Goal: Task Accomplishment & Management: Manage account settings

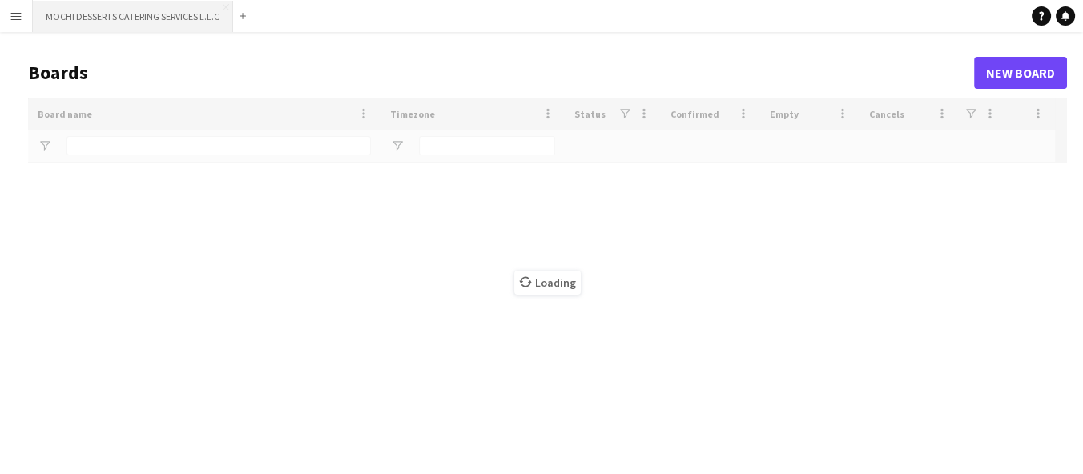
click at [38, 16] on button "MOCHI DESSERTS CATERING SERVICES L.L.C Close" at bounding box center [133, 16] width 200 height 31
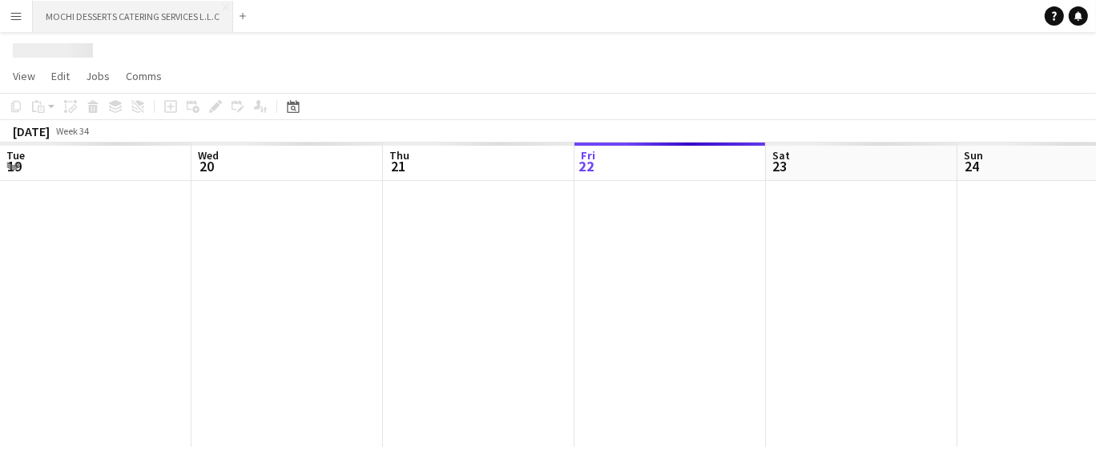
scroll to position [0, 382]
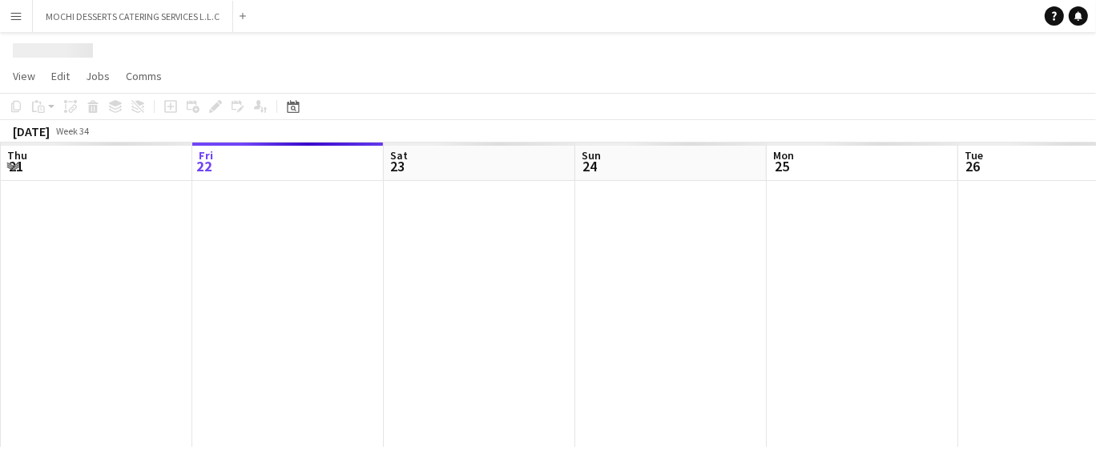
click at [27, 14] on button "Menu" at bounding box center [16, 16] width 32 height 32
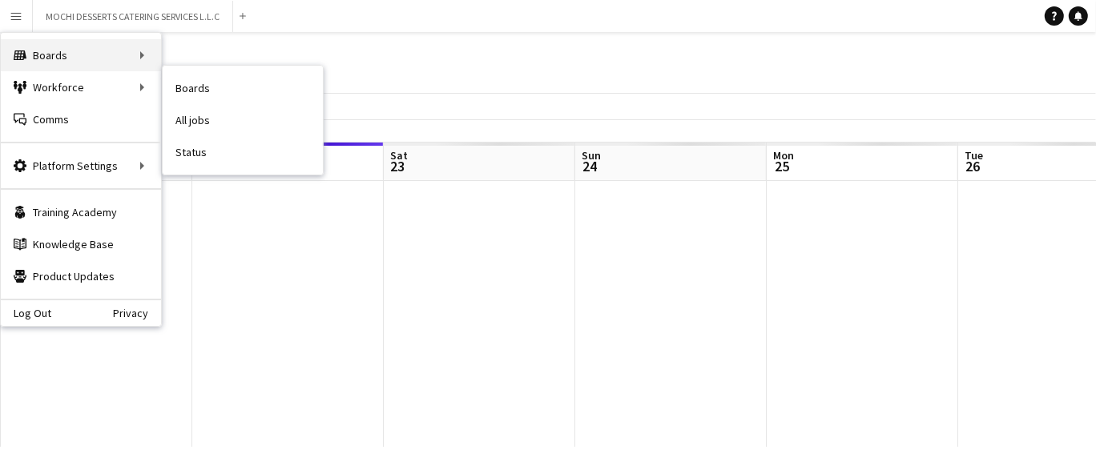
scroll to position [0, 0]
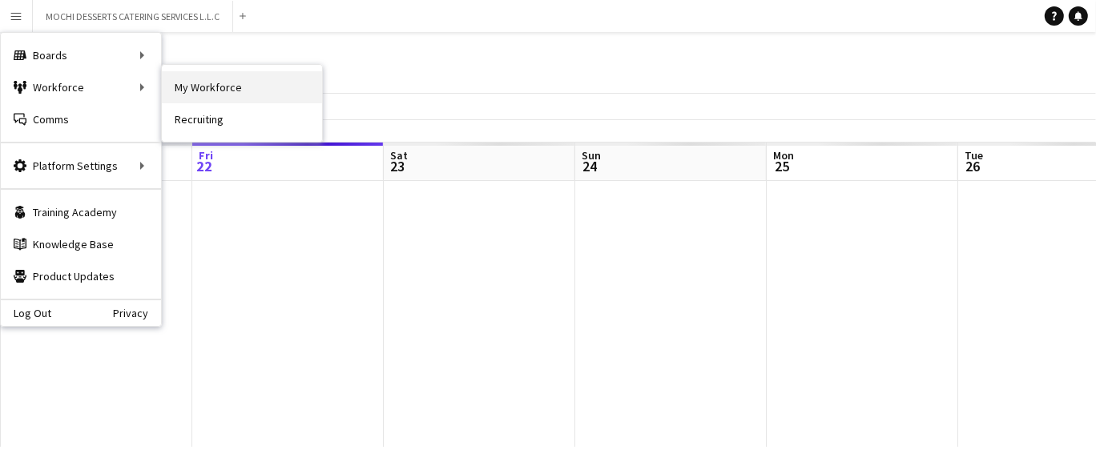
click at [210, 83] on link "My Workforce" at bounding box center [242, 87] width 160 height 32
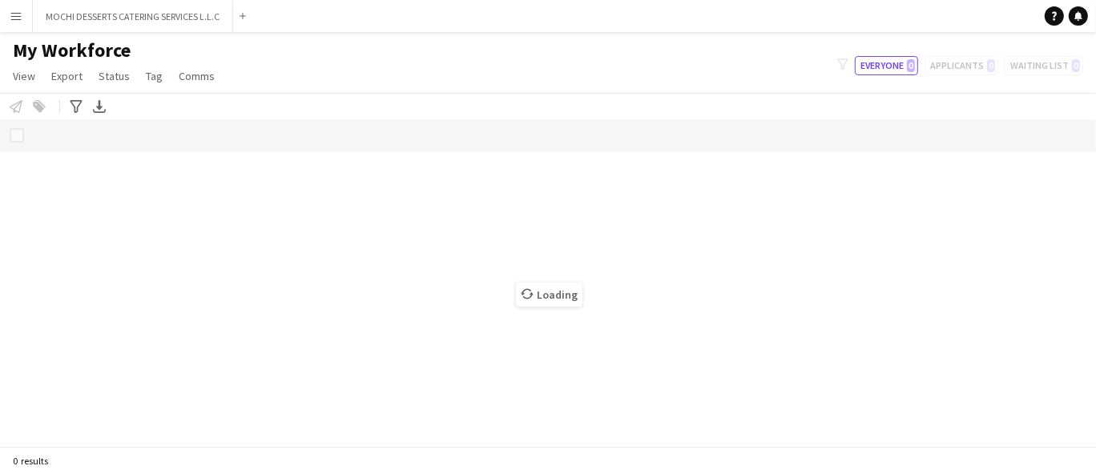
click at [27, 26] on button "Menu" at bounding box center [16, 16] width 32 height 32
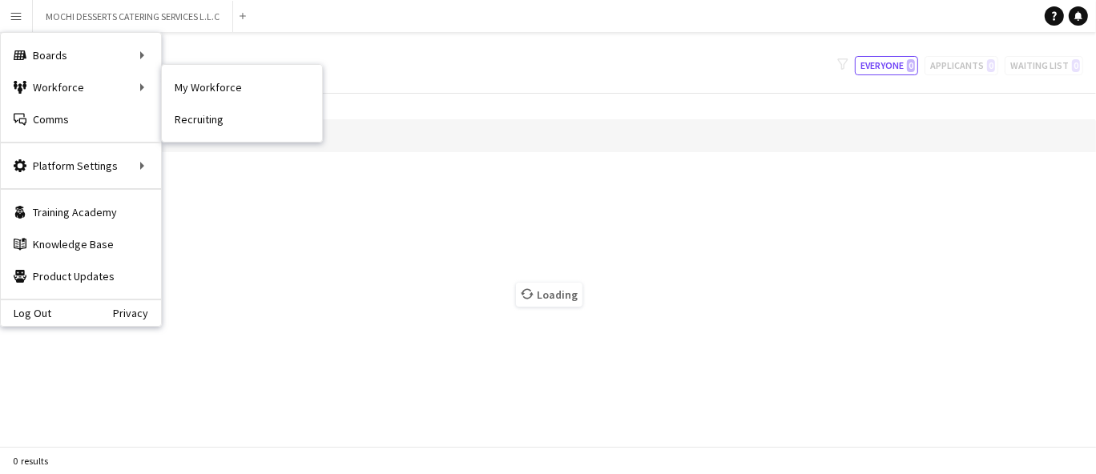
drag, startPoint x: 75, startPoint y: 82, endPoint x: 163, endPoint y: 95, distance: 89.2
click at [78, 82] on div "Workforce Workforce" at bounding box center [81, 87] width 160 height 32
click at [186, 54] on link "Boards" at bounding box center [242, 55] width 160 height 32
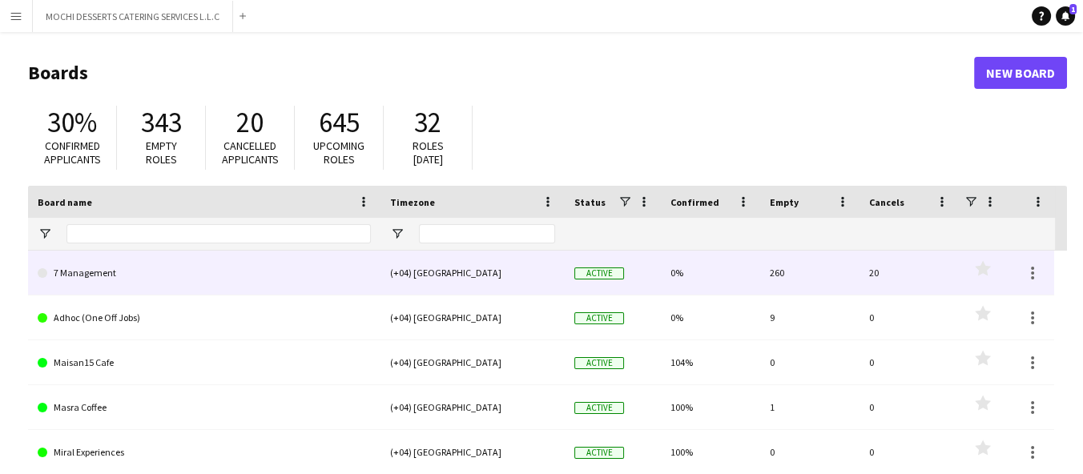
click at [246, 268] on link "7 Management" at bounding box center [204, 273] width 333 height 45
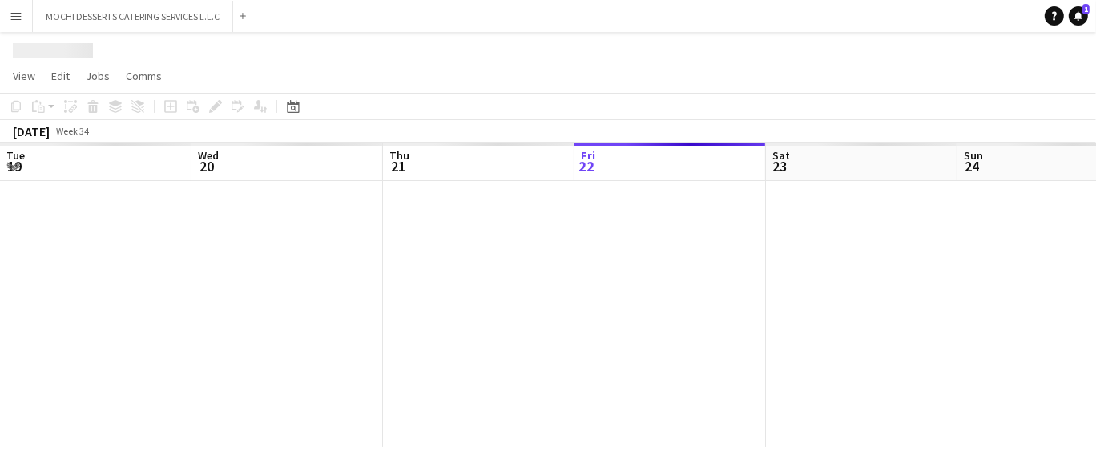
click at [246, 268] on div at bounding box center [1053, 314] width 2107 height 266
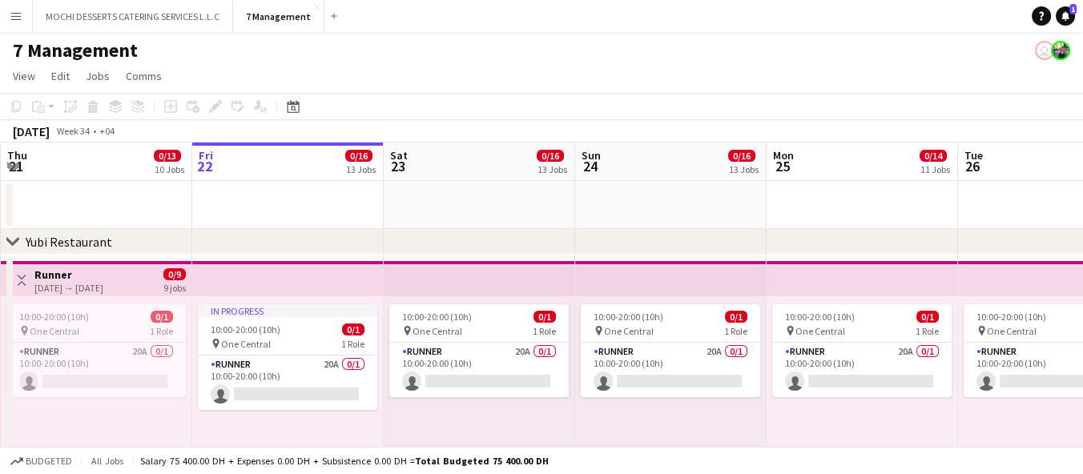
click at [304, 209] on app-date-cell at bounding box center [288, 205] width 192 height 48
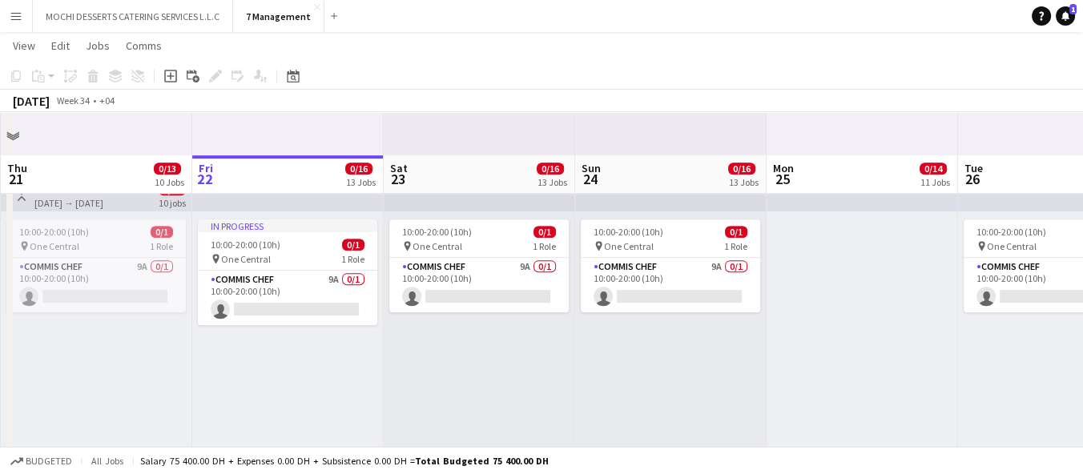
scroll to position [890, 0]
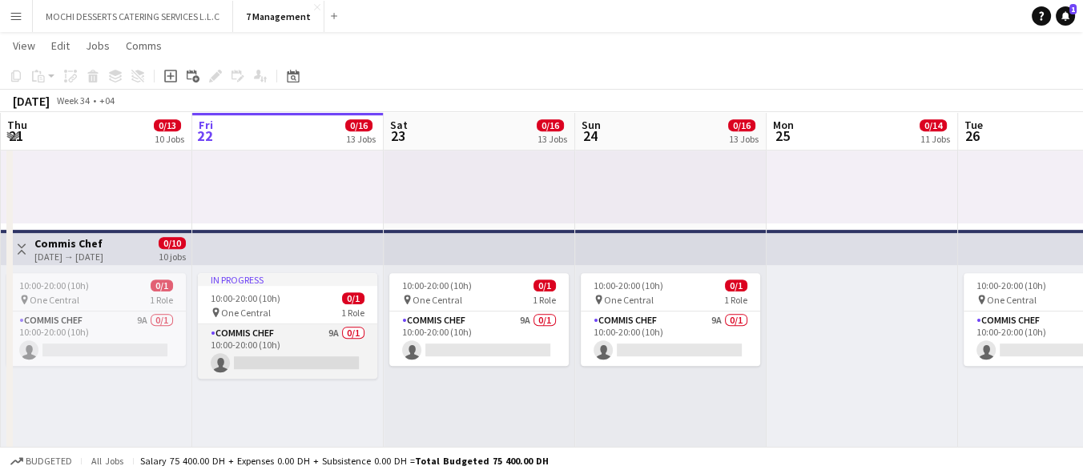
click at [350, 332] on app-card-role "Commis Chef 9A 0/1 10:00-20:00 (10h) single-neutral-actions" at bounding box center [287, 352] width 179 height 54
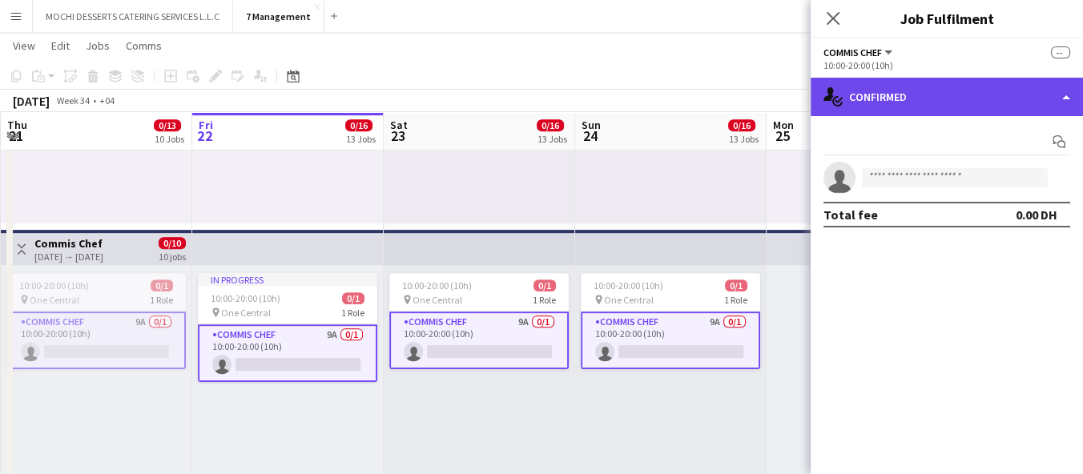
click at [937, 98] on div "single-neutral-actions-check-2 Confirmed" at bounding box center [947, 97] width 272 height 38
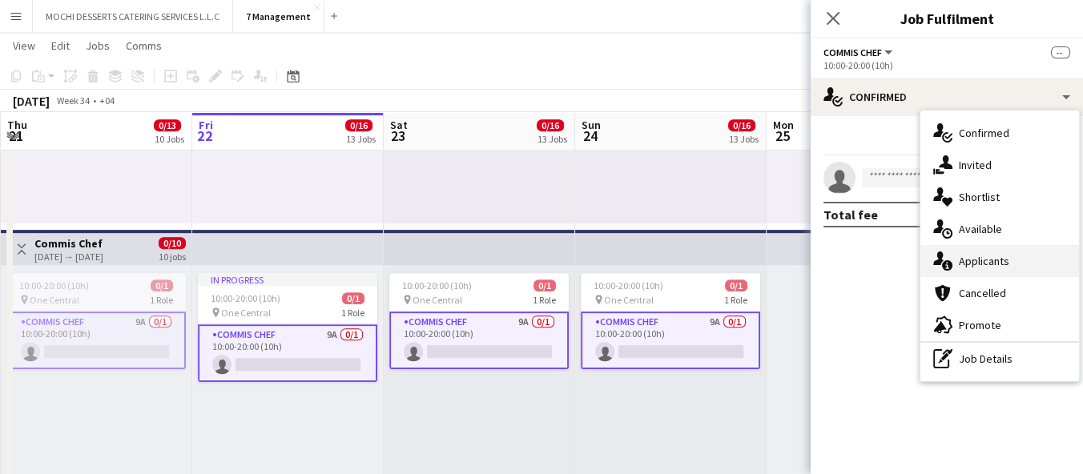
click at [978, 262] on div "single-neutral-actions-information Applicants" at bounding box center [1000, 261] width 159 height 32
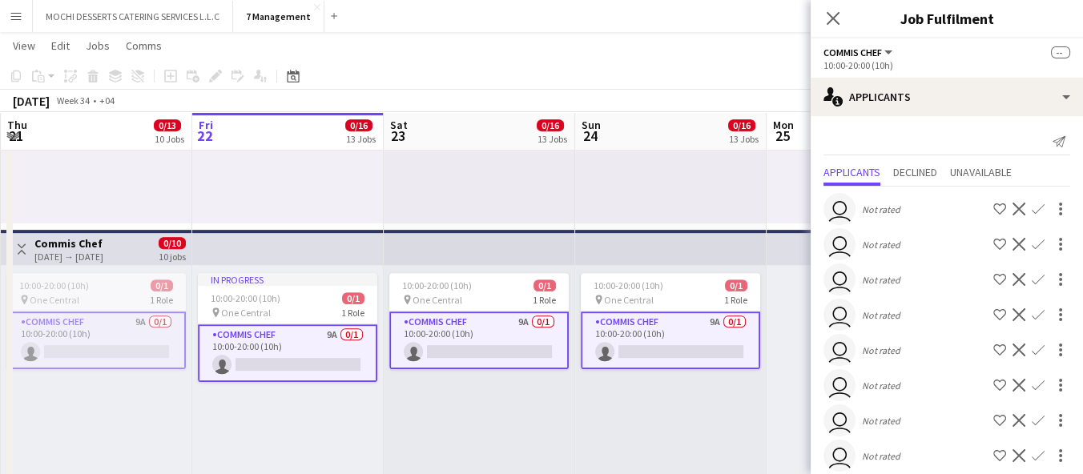
scroll to position [47, 0]
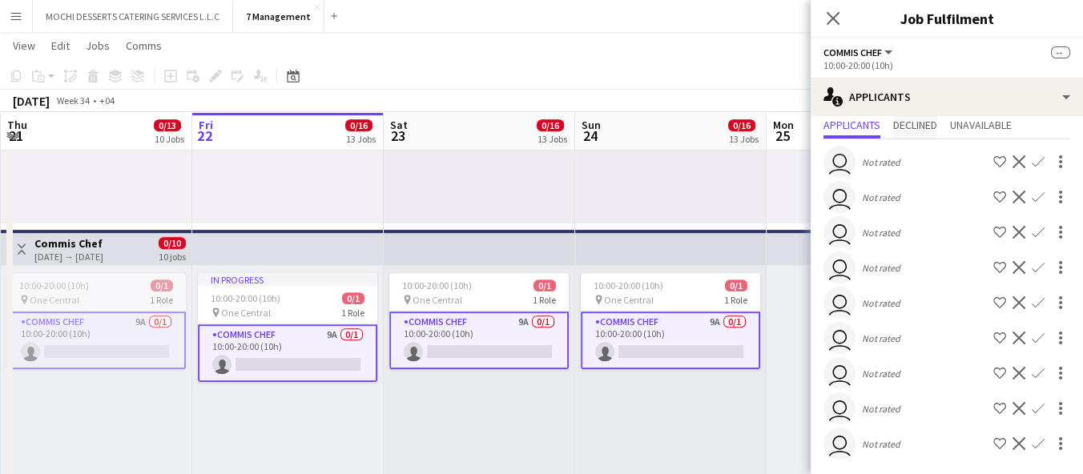
click at [934, 123] on span "Declined" at bounding box center [915, 124] width 44 height 11
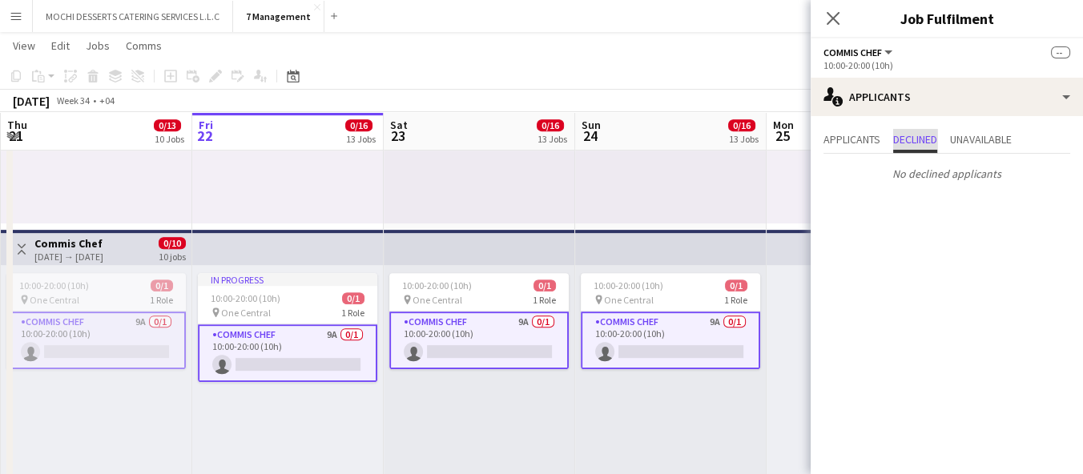
scroll to position [0, 0]
click at [978, 145] on span "Unavailable" at bounding box center [981, 139] width 62 height 11
click at [830, 140] on span "Applicants" at bounding box center [852, 139] width 57 height 11
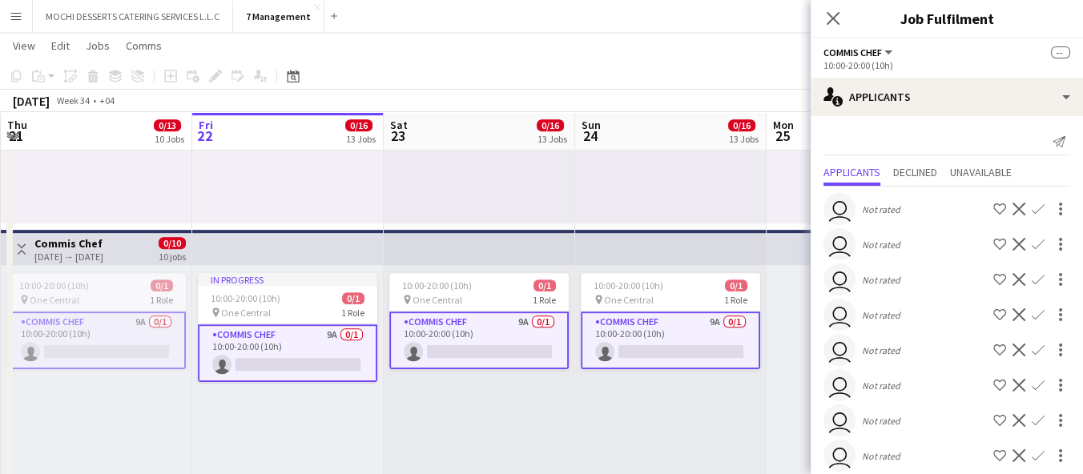
click at [656, 184] on div "10:00-20:00 (10h) 0/1 pin One Central 1 Role Runner 11A 0/1 10:00-20:00 (10h) s…" at bounding box center [671, 100] width 192 height 245
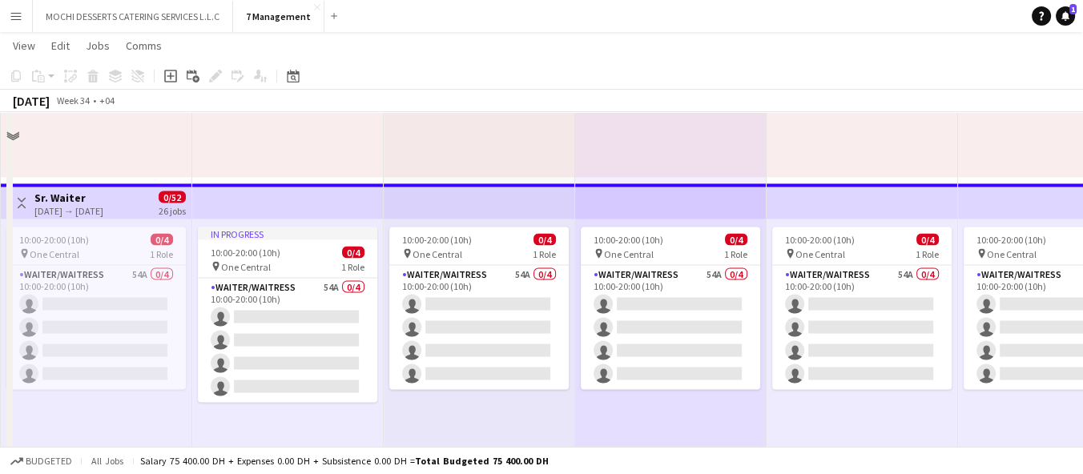
scroll to position [3541, 0]
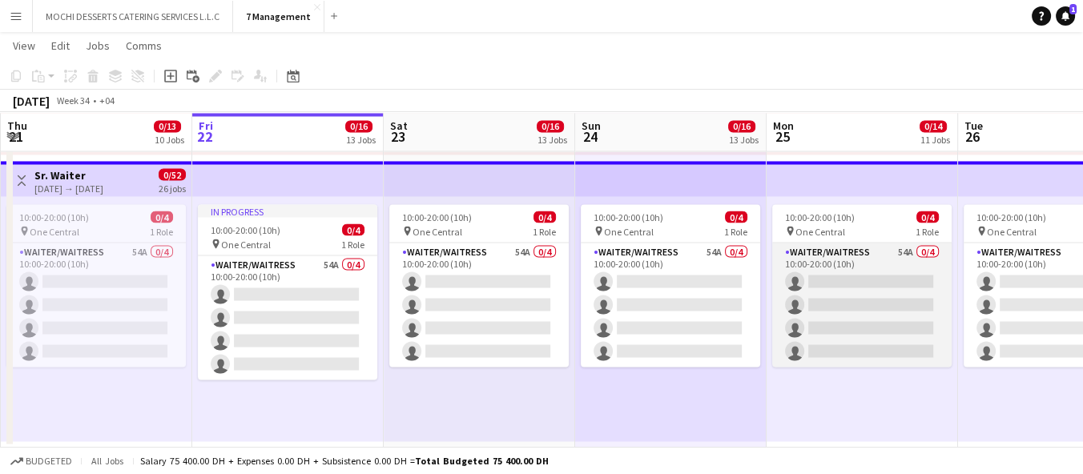
click at [801, 353] on app-card-role "Waiter/Waitress 54A 0/4 10:00-20:00 (10h) single-neutral-actions single-neutral…" at bounding box center [861, 305] width 179 height 124
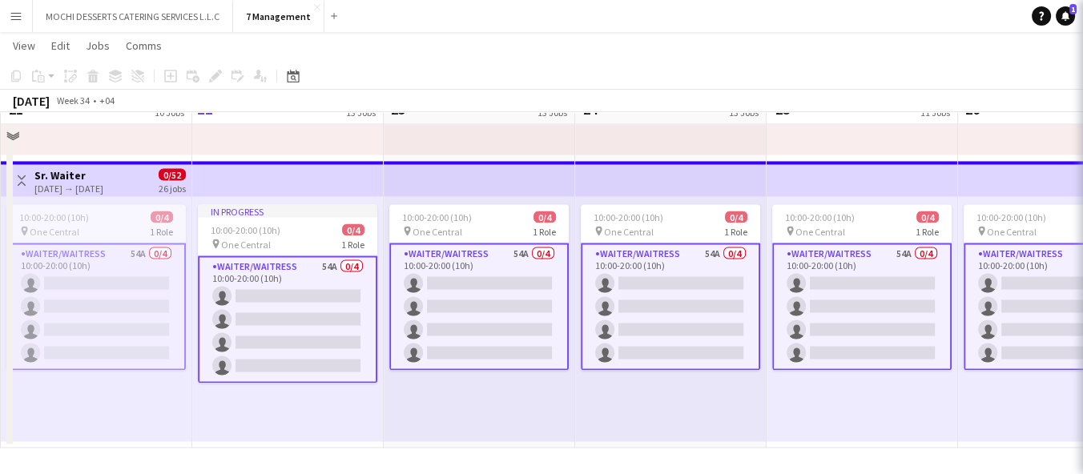
scroll to position [3095, 0]
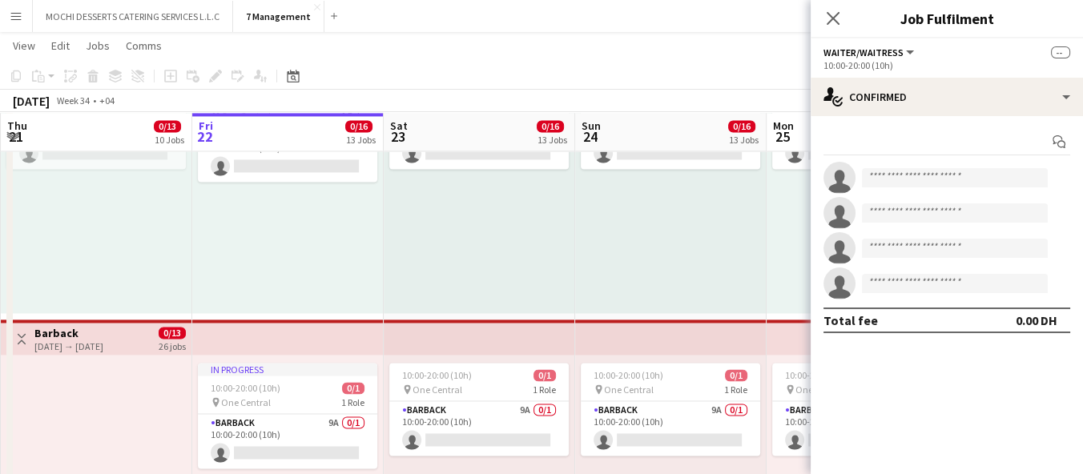
click at [698, 264] on div "10:00-20:00 (10h) 0/1 pin One Central 1 Role Barback 10A 0/1 10:00-20:00 (10h) …" at bounding box center [671, 190] width 192 height 245
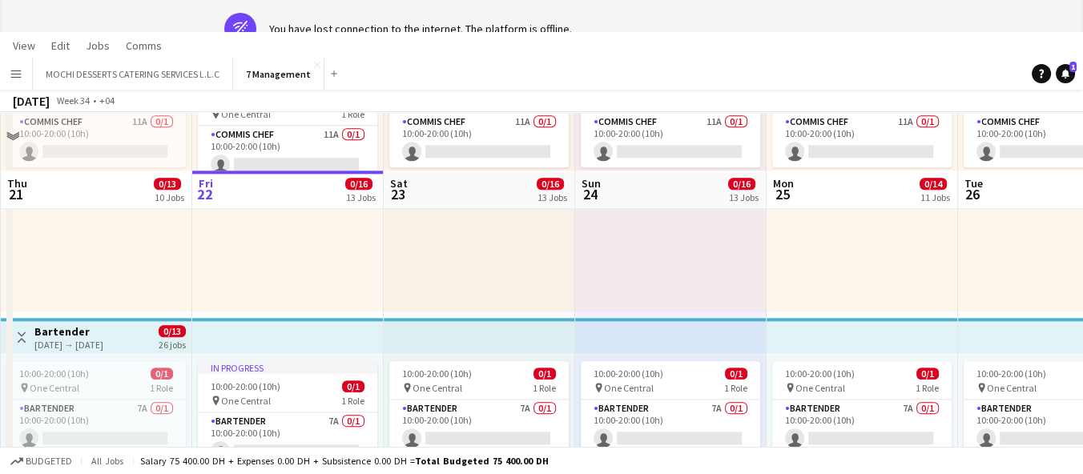
scroll to position [0, 0]
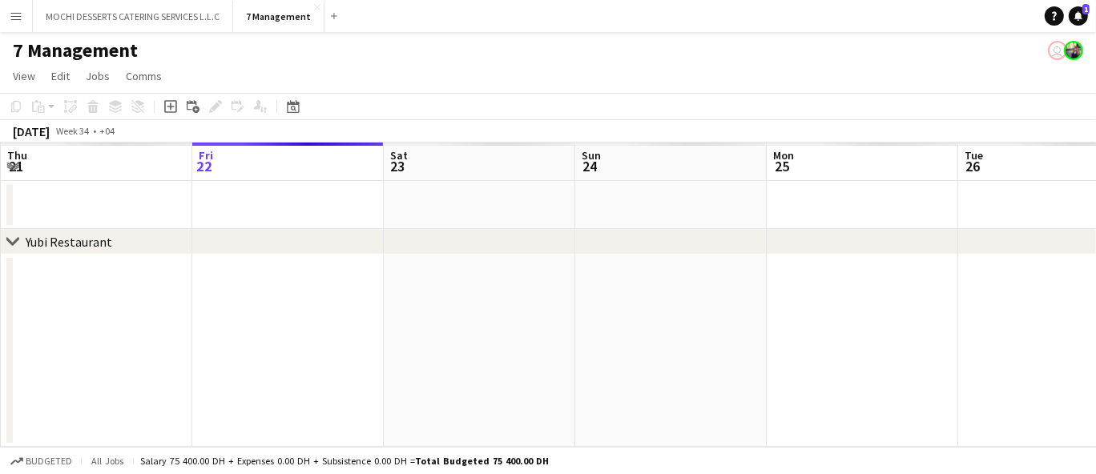
click at [690, 308] on app-date-cell at bounding box center [671, 351] width 192 height 192
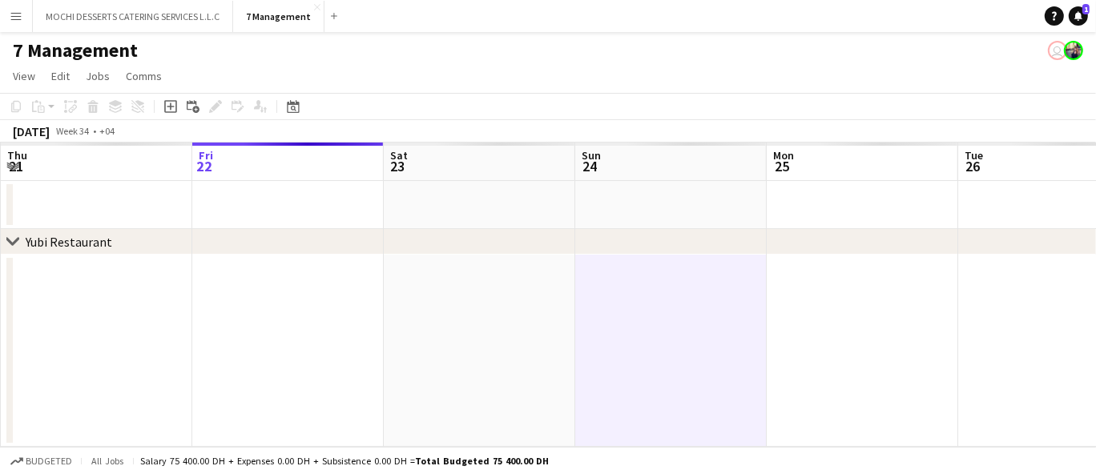
click at [244, 181] on app-date-cell at bounding box center [288, 205] width 192 height 48
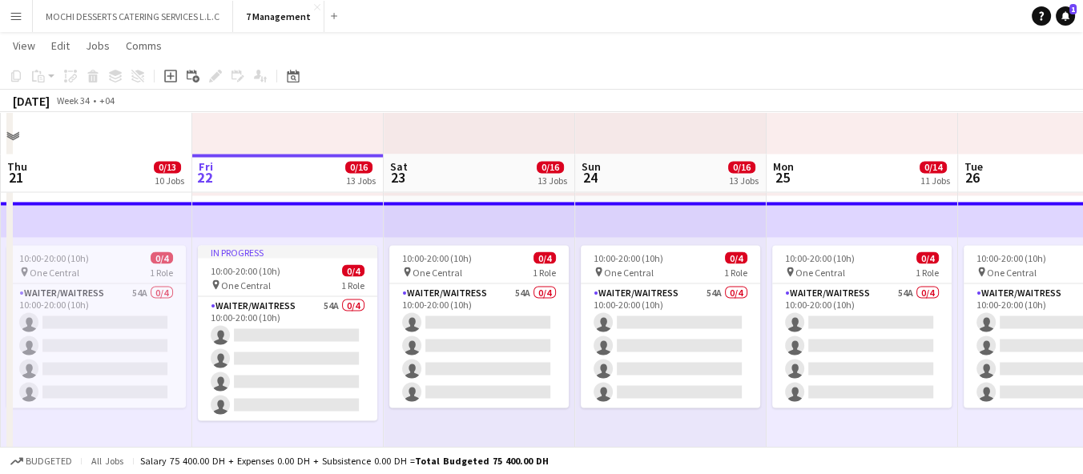
scroll to position [3541, 0]
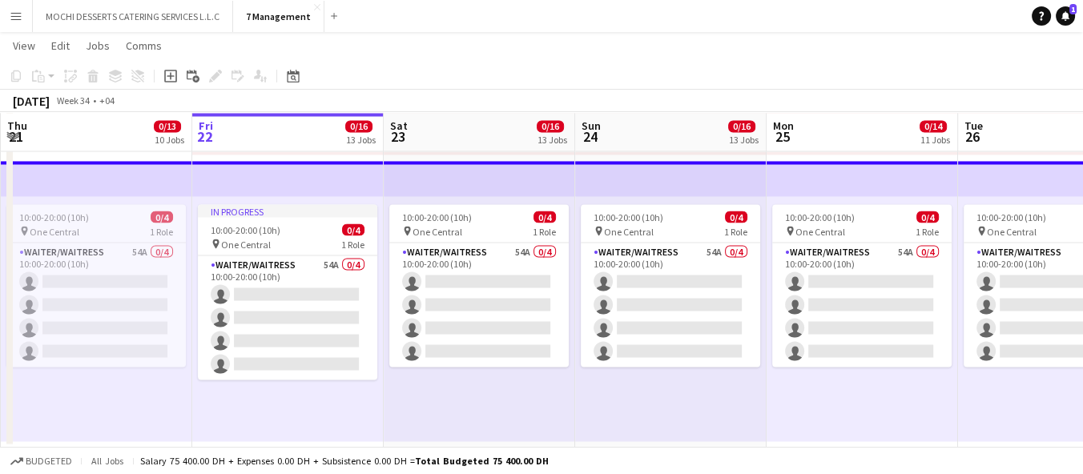
click at [10, 19] on app-icon "Menu" at bounding box center [16, 16] width 13 height 13
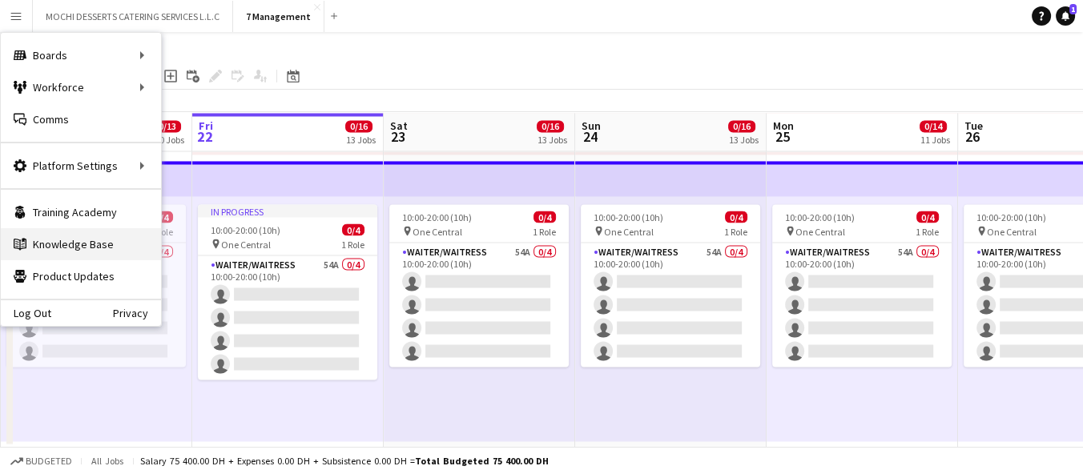
click at [89, 238] on link "Knowledge Base Knowledge Base" at bounding box center [81, 244] width 160 height 32
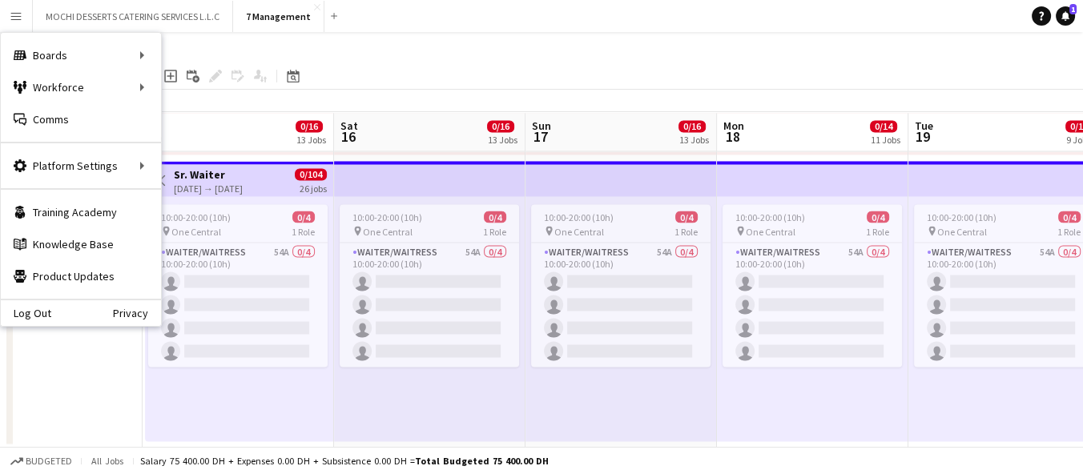
scroll to position [0, 430]
click at [557, 56] on app-page-menu "View Day view expanded Day view collapsed Month view Date picker Jump to [DATE]…" at bounding box center [541, 47] width 1083 height 30
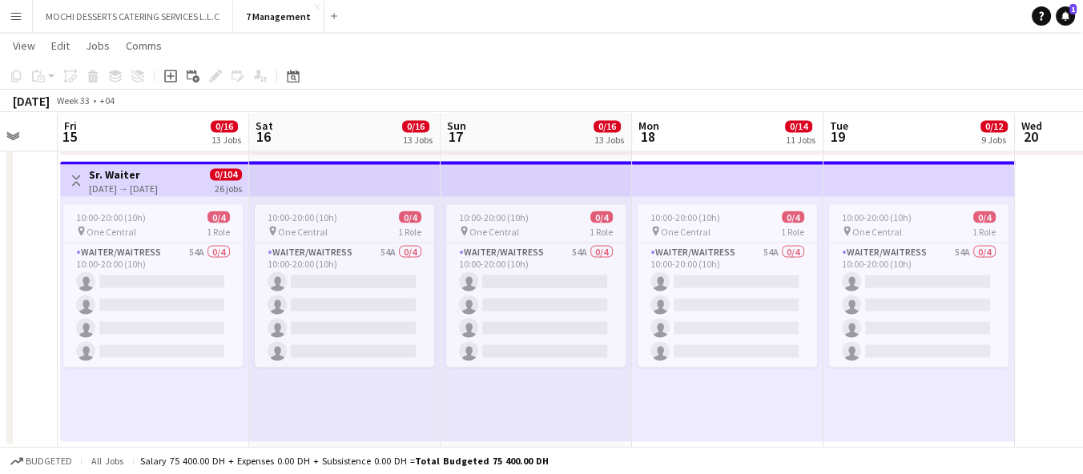
scroll to position [0, 512]
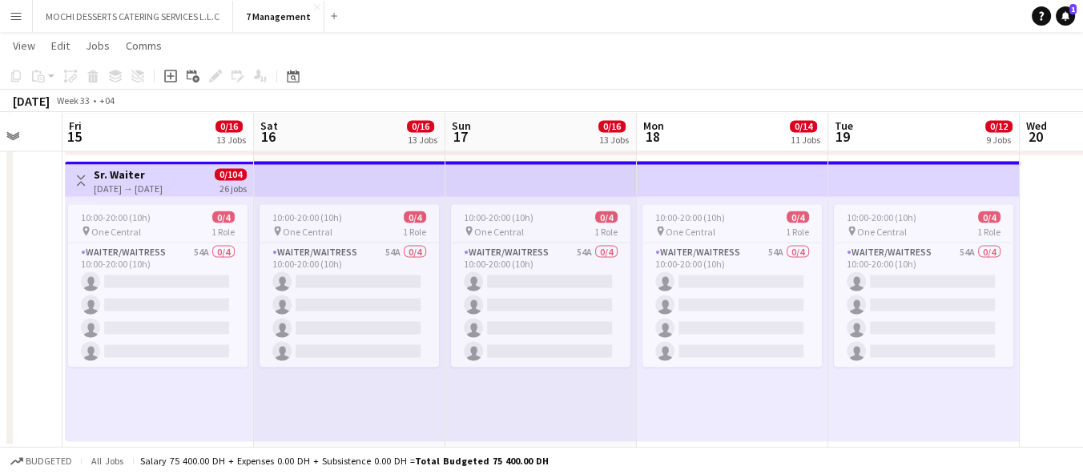
click at [6, 27] on button "Menu" at bounding box center [16, 16] width 32 height 32
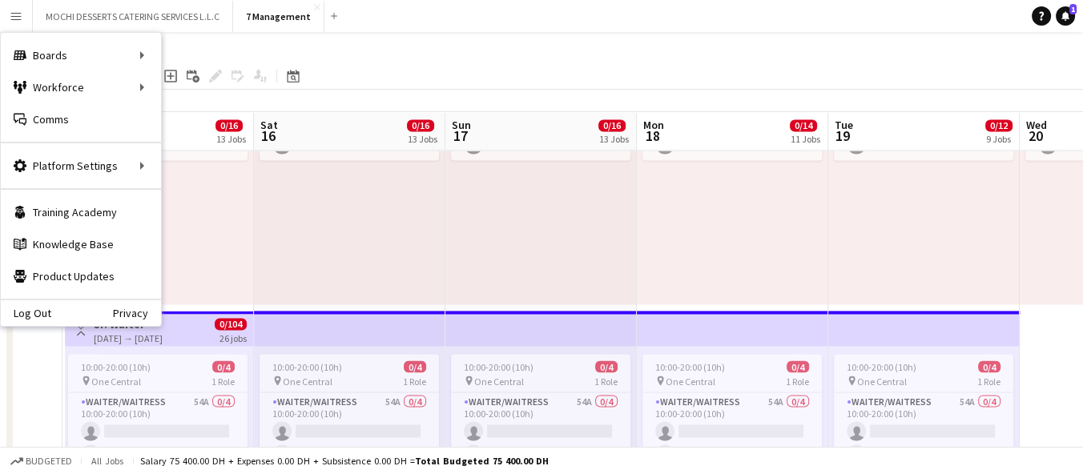
scroll to position [3390, 0]
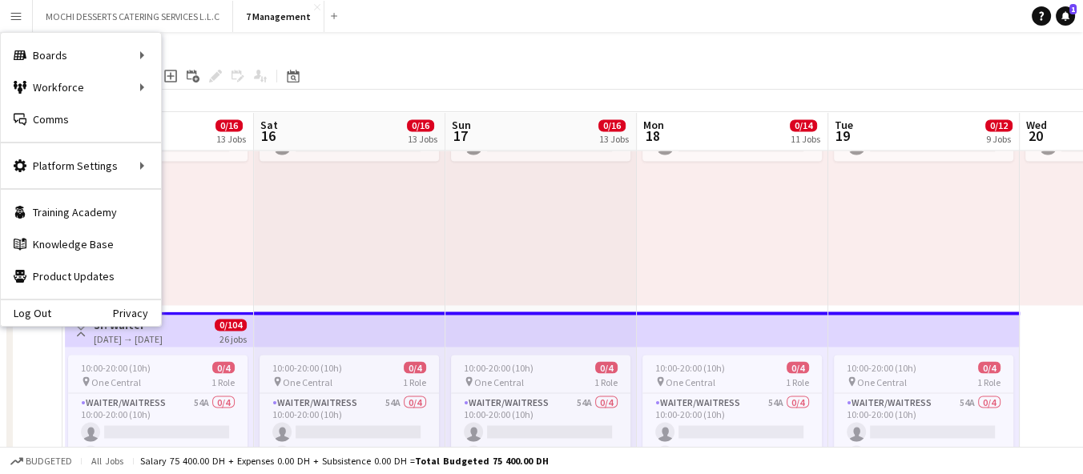
click at [256, 244] on div "10:00-20:00 (10h) 0/1 pin One Central 1 Role Barback 9A 0/1 10:00-20:00 (10h) s…" at bounding box center [350, 182] width 192 height 245
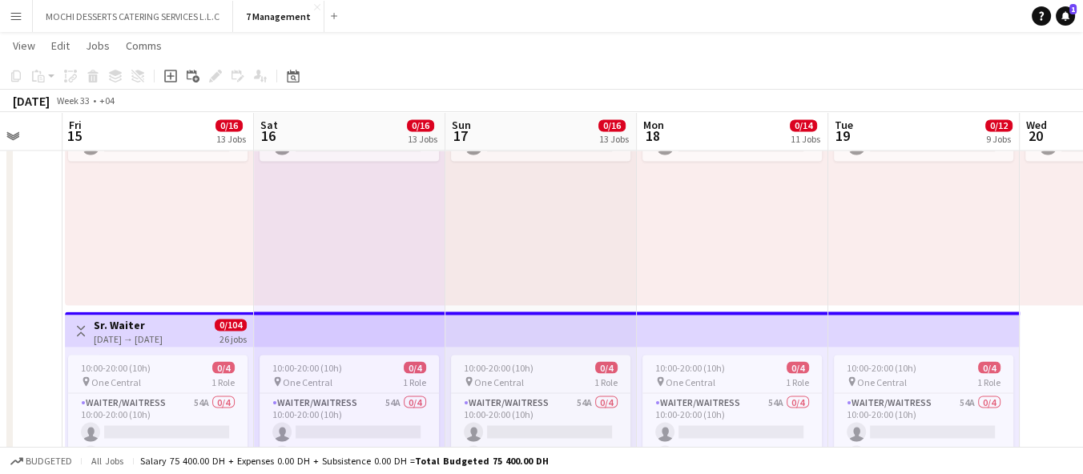
click at [23, 26] on button "Menu" at bounding box center [16, 16] width 32 height 32
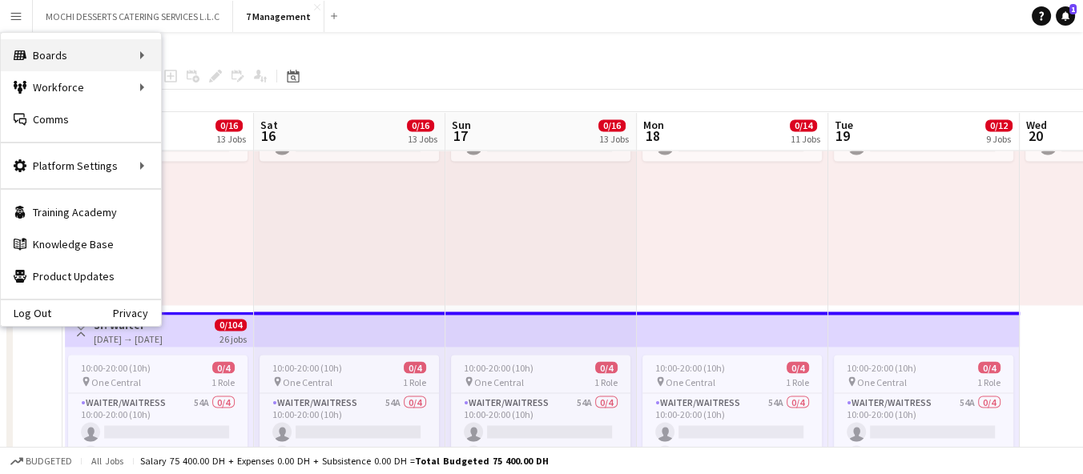
click at [57, 69] on div "Boards Boards" at bounding box center [81, 55] width 160 height 32
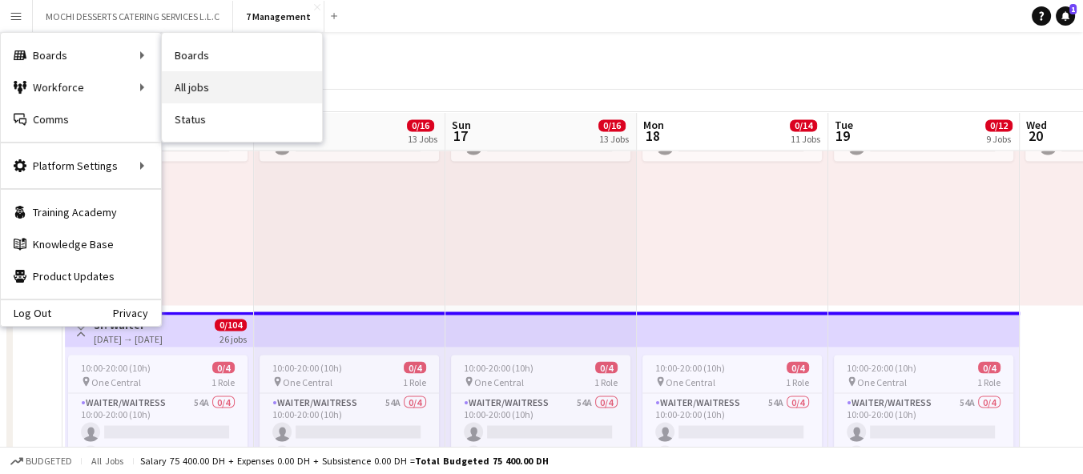
click at [196, 81] on link "All jobs" at bounding box center [242, 87] width 160 height 32
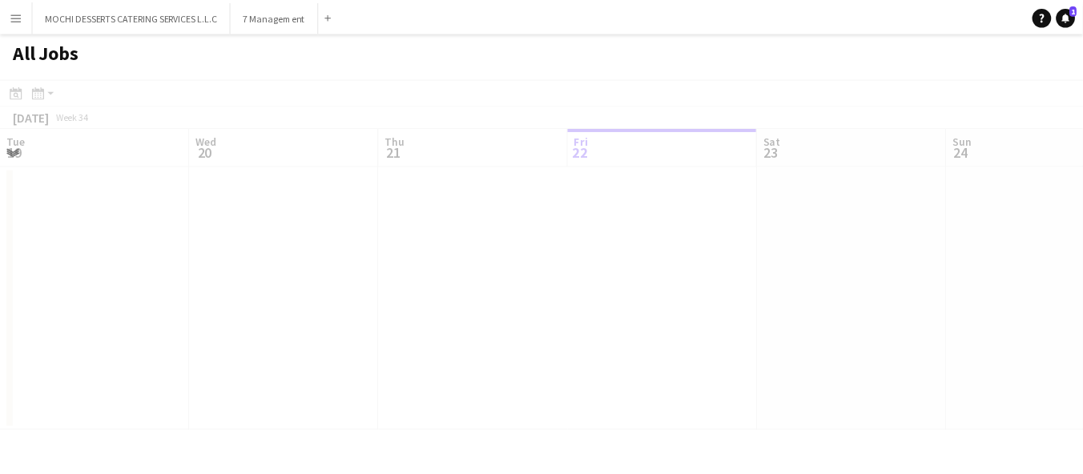
scroll to position [0, 382]
click at [23, 14] on button "Menu" at bounding box center [16, 16] width 32 height 32
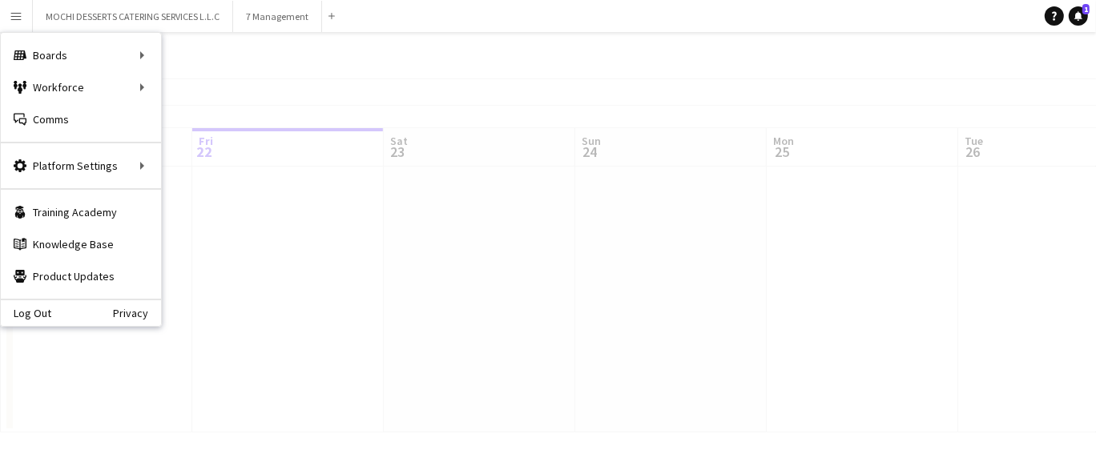
click at [79, 58] on div "Boards Boards" at bounding box center [81, 55] width 160 height 32
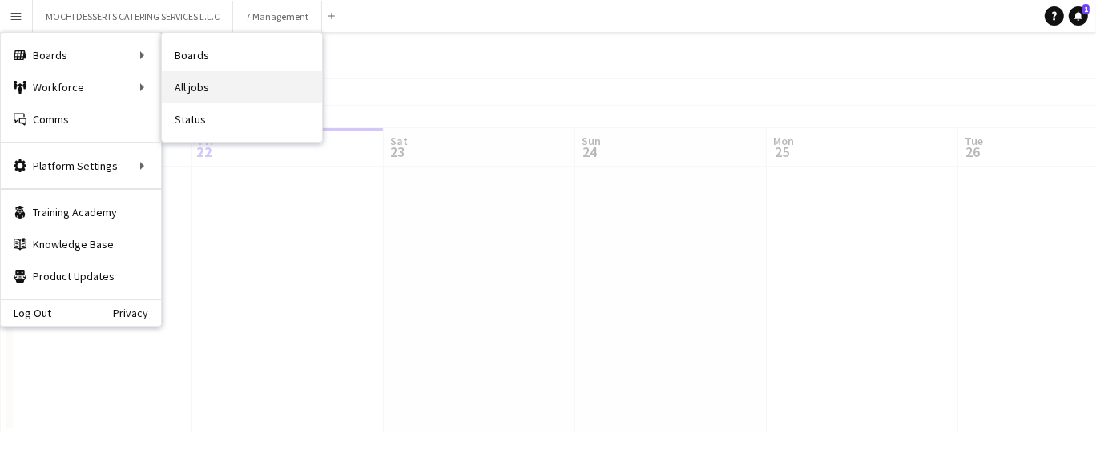
click at [199, 89] on link "All jobs" at bounding box center [242, 87] width 160 height 32
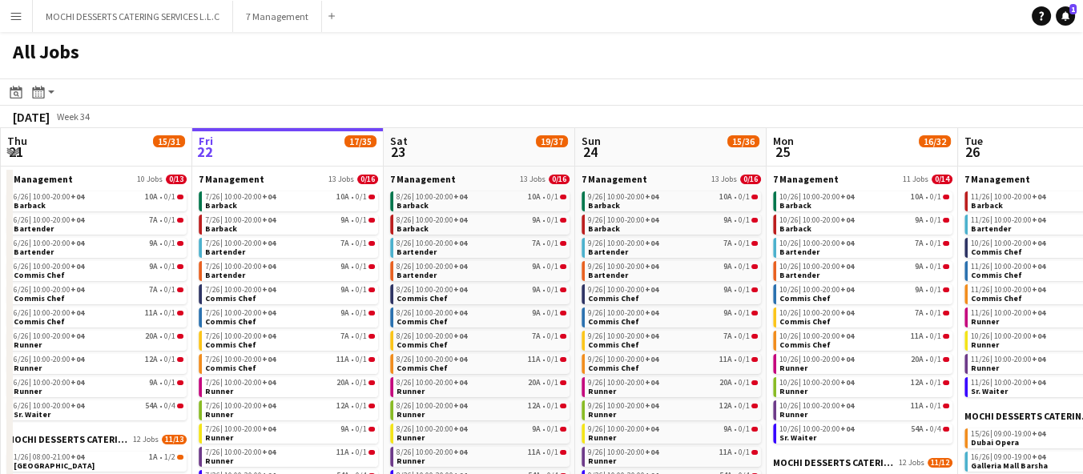
click at [24, 20] on button "Menu" at bounding box center [16, 16] width 32 height 32
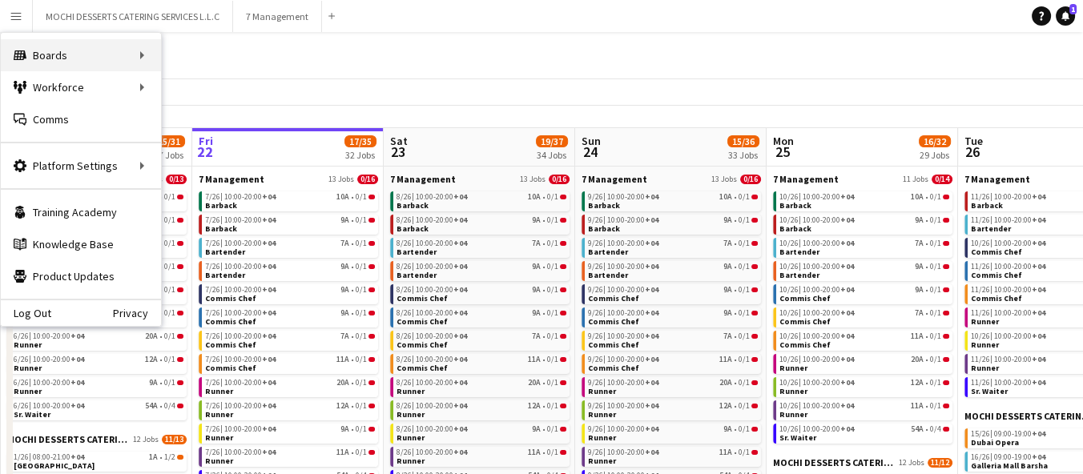
click at [71, 49] on div "Boards Boards" at bounding box center [81, 55] width 160 height 32
